Goal: Check status: Check status

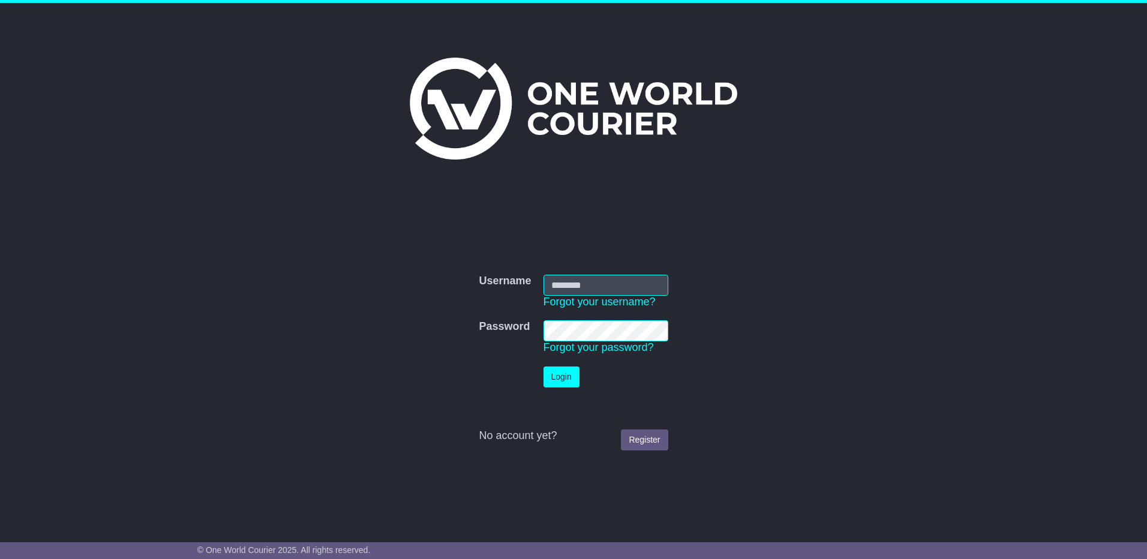
click at [605, 279] on input "Username" at bounding box center [606, 285] width 125 height 21
type input "**********"
click at [544, 367] on button "Login" at bounding box center [562, 377] width 36 height 21
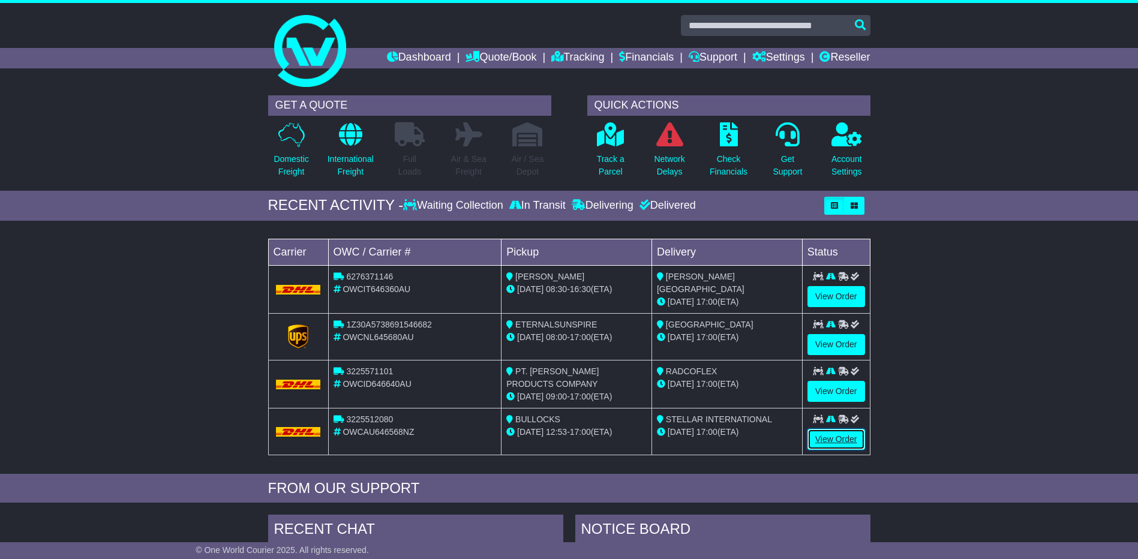
click at [852, 435] on link "View Order" at bounding box center [837, 439] width 58 height 21
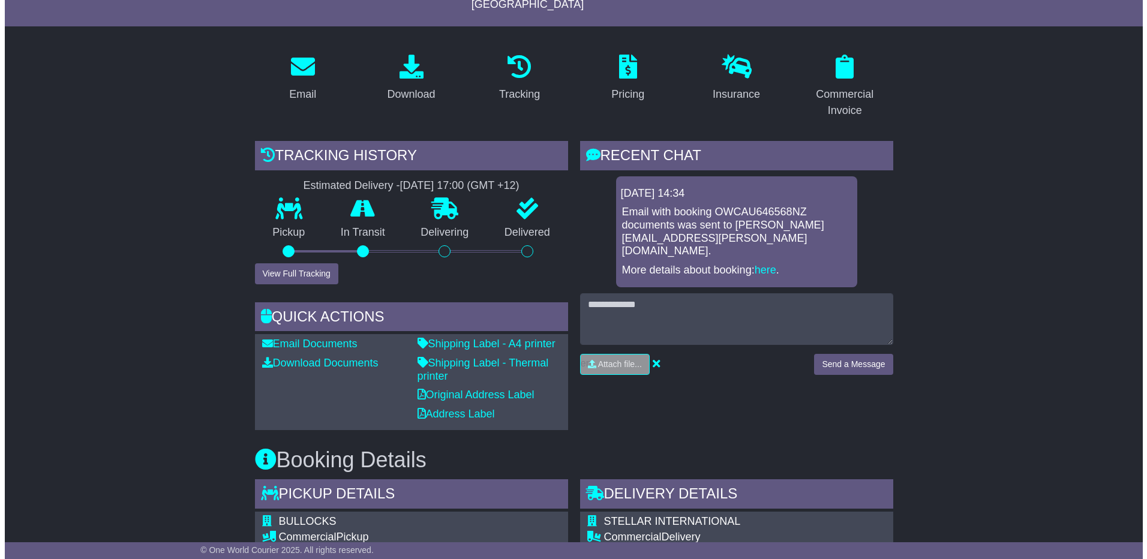
scroll to position [180, 0]
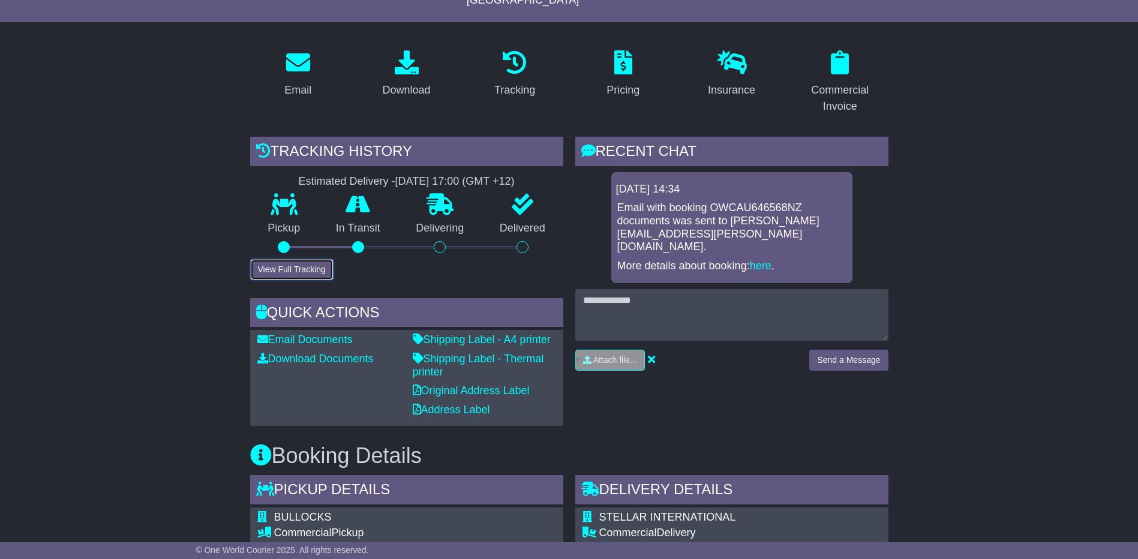
click at [278, 259] on button "View Full Tracking" at bounding box center [291, 269] width 83 height 21
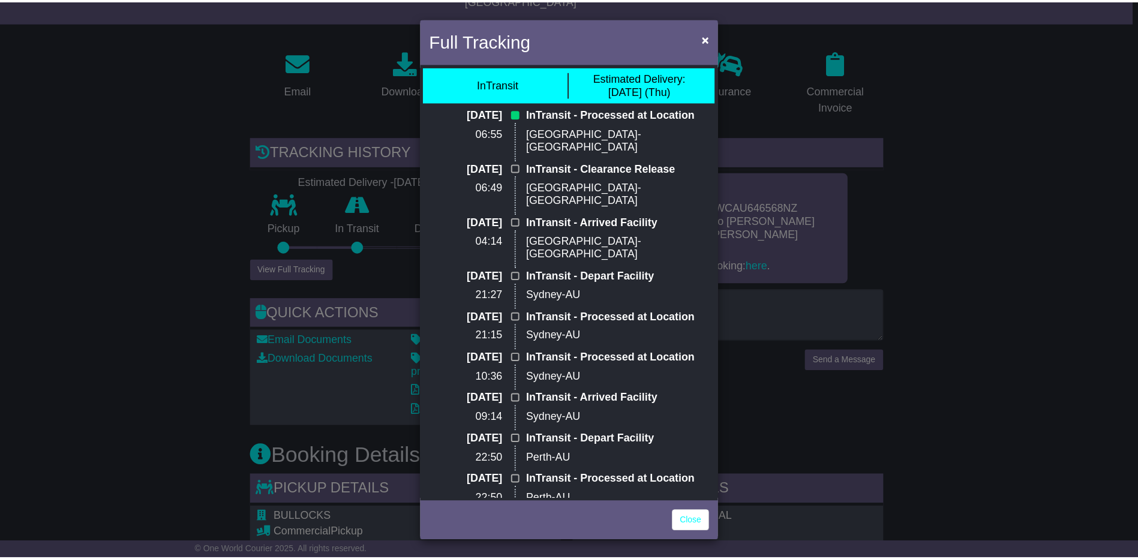
scroll to position [0, 0]
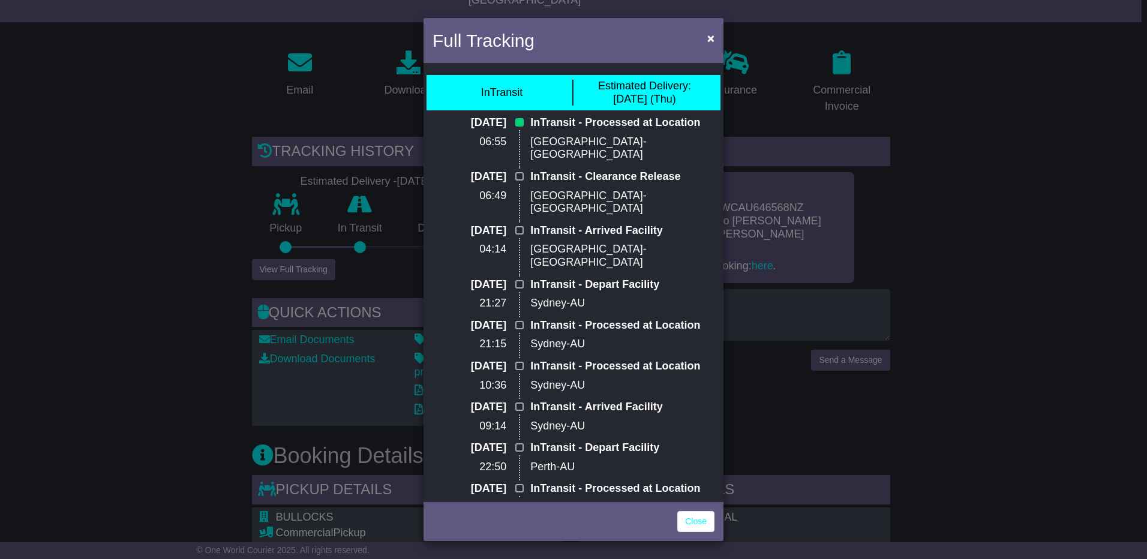
click at [174, 187] on div "Full Tracking × InTransit Estimated Delivery: [DATE] (Thu) [DATE] 06:55 InTrans…" at bounding box center [573, 279] width 1147 height 559
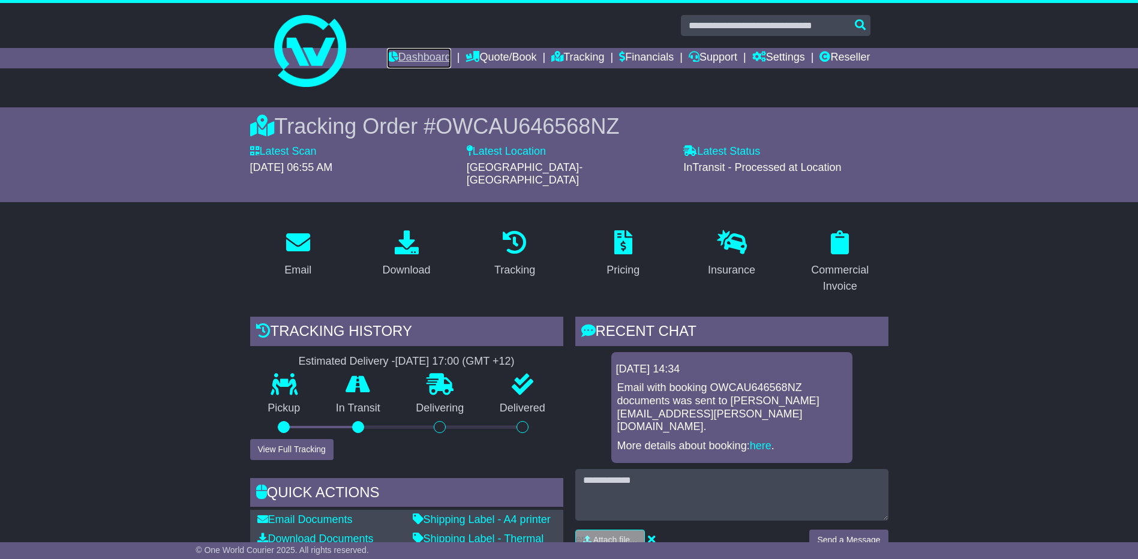
click at [409, 59] on link "Dashboard" at bounding box center [419, 58] width 64 height 20
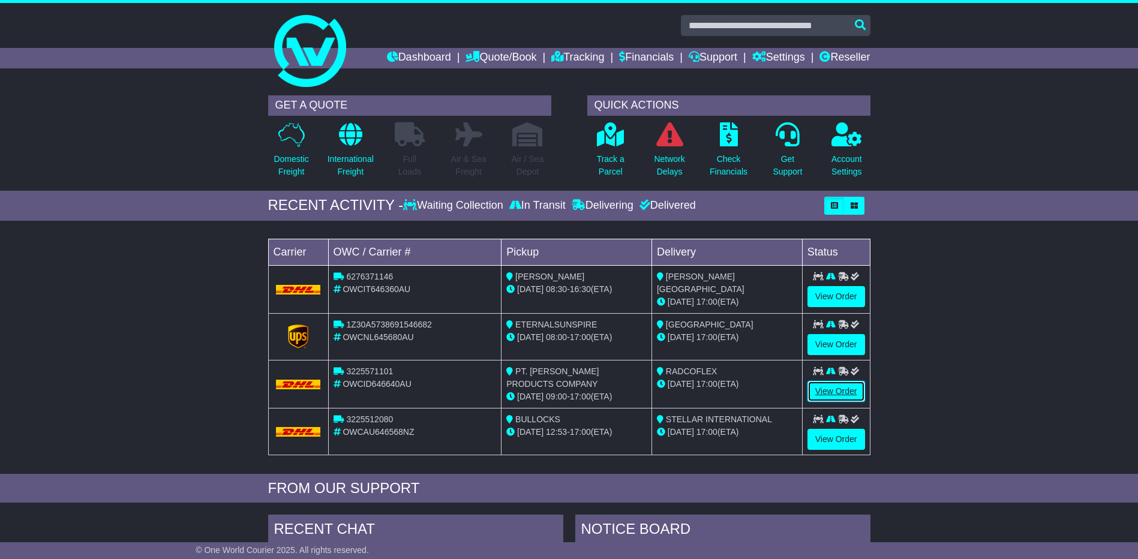
click at [832, 389] on link "View Order" at bounding box center [837, 391] width 58 height 21
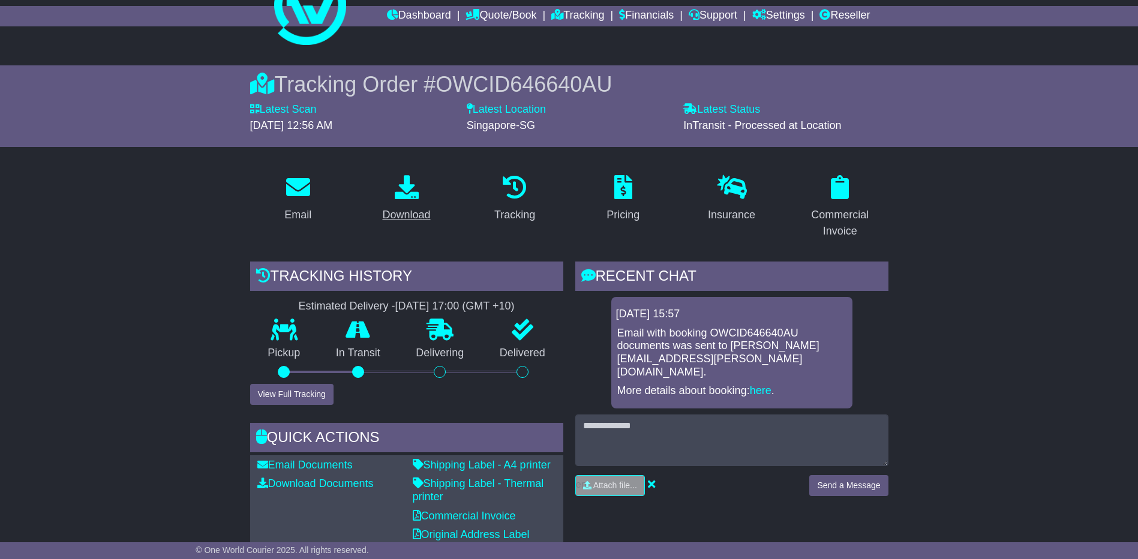
scroll to position [120, 0]
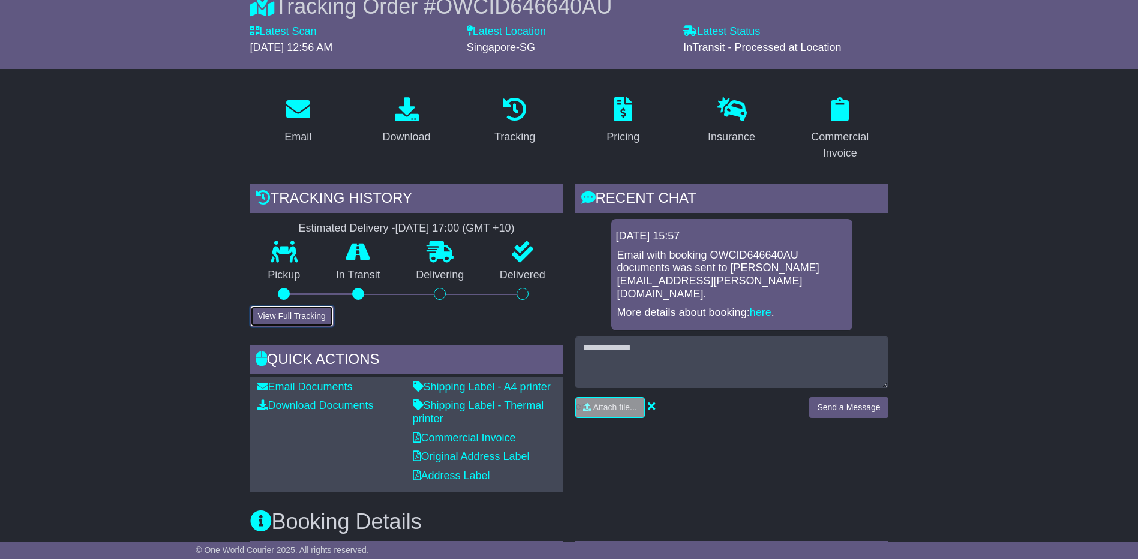
click at [296, 315] on button "View Full Tracking" at bounding box center [291, 316] width 83 height 21
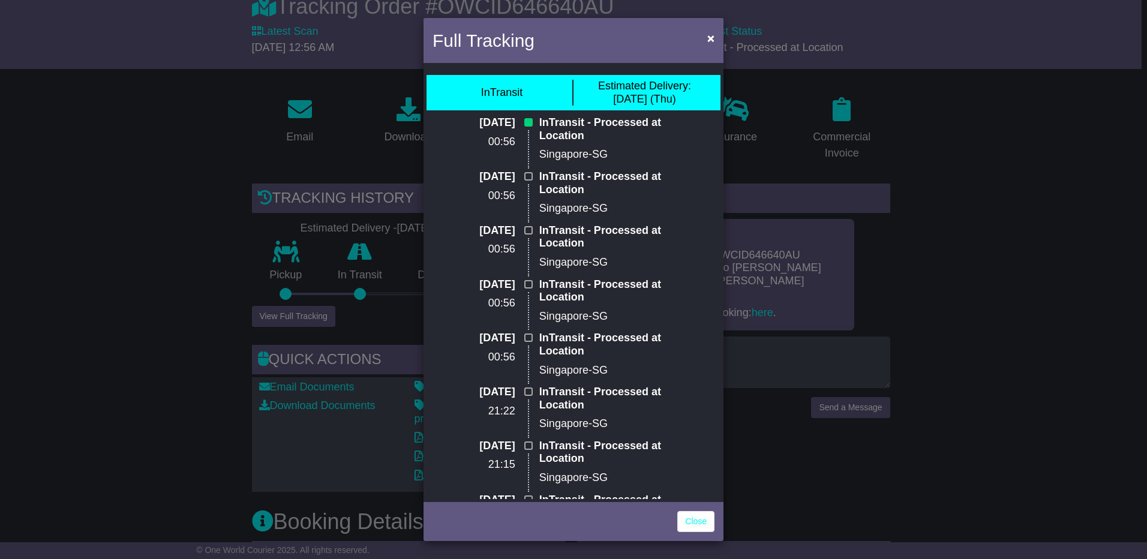
click at [121, 183] on div "Full Tracking × InTransit Estimated Delivery: 18 Sep (Thu) 17 Sep 2025 00:56 In…" at bounding box center [573, 279] width 1147 height 559
